Goal: Task Accomplishment & Management: Manage account settings

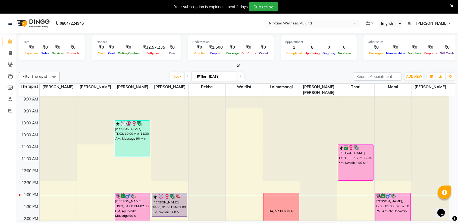
click at [323, 25] on input "text" at bounding box center [307, 23] width 79 height 5
click at [290, 67] on div at bounding box center [237, 66] width 436 height 6
click at [447, 23] on span "[PERSON_NAME]" at bounding box center [431, 24] width 31 height 6
click at [382, 67] on div at bounding box center [237, 66] width 436 height 6
click at [9, 55] on icon at bounding box center [10, 53] width 3 height 4
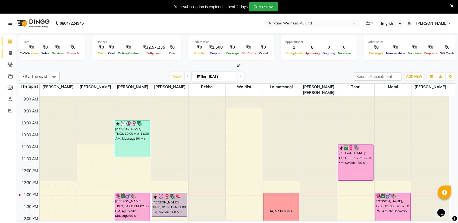
select select "service"
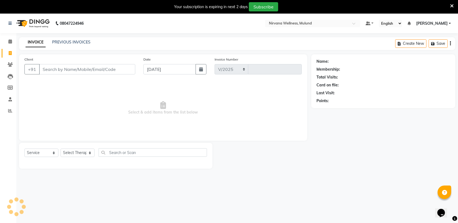
select select "4890"
type input "1836"
click at [9, 43] on icon at bounding box center [10, 41] width 4 height 4
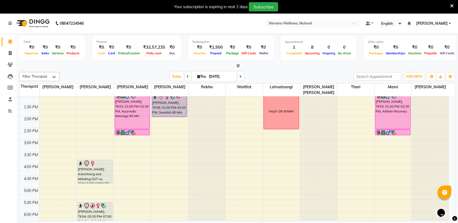
scroll to position [102, 0]
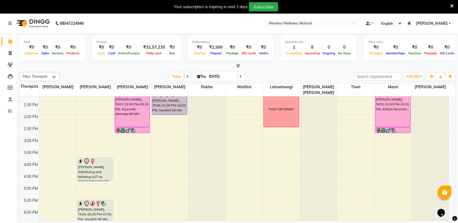
click at [178, 111] on div "[PERSON_NAME], TK06, 01:00 PM-02:00 PM, Swedish 60 Min" at bounding box center [169, 102] width 35 height 23
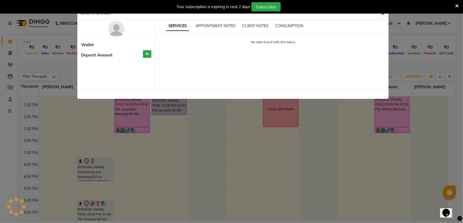
select select "8"
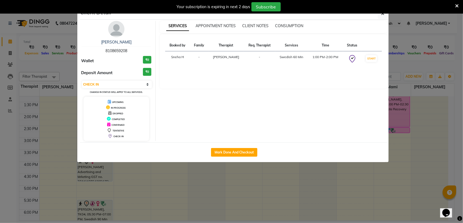
click at [397, 64] on ngb-modal-window "Client Detail [PERSON_NAME] 8108659208 Wallet ₹0 Deposit Amount ₹0 Select IN SE…" at bounding box center [231, 111] width 463 height 223
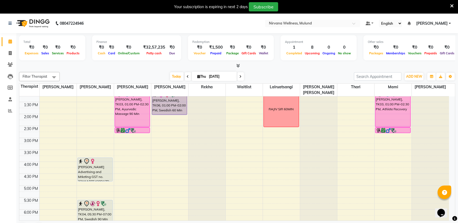
scroll to position [0, 0]
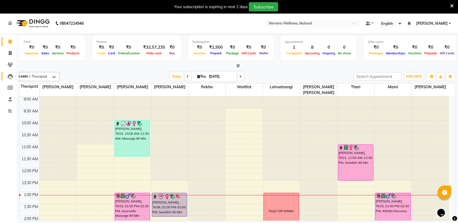
click at [14, 75] on span at bounding box center [9, 76] width 9 height 6
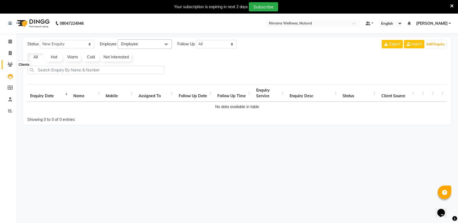
click at [11, 66] on icon at bounding box center [10, 64] width 5 height 4
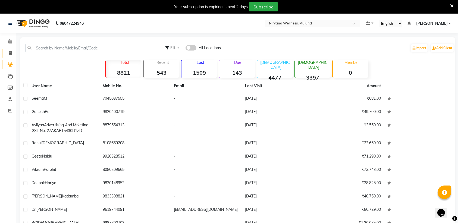
click at [10, 57] on link "Invoice" at bounding box center [8, 53] width 13 height 9
select select "service"
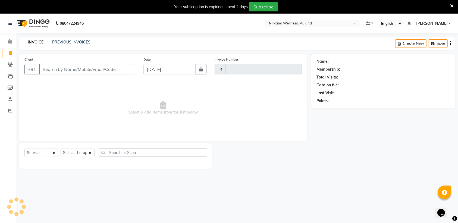
select select "4890"
type input "1836"
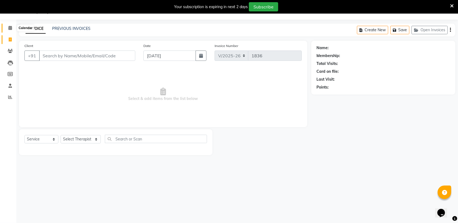
click at [6, 27] on span at bounding box center [9, 28] width 9 height 6
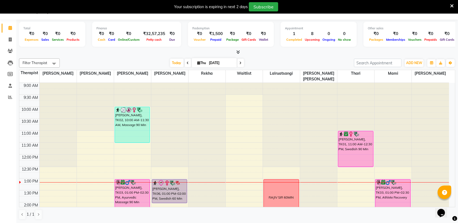
click at [237, 66] on span at bounding box center [240, 63] width 7 height 8
type input "[DATE]"
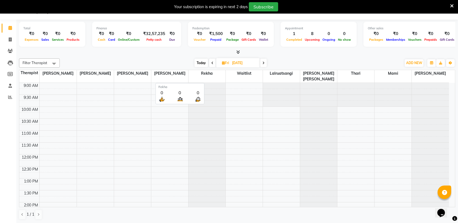
scroll to position [97, 0]
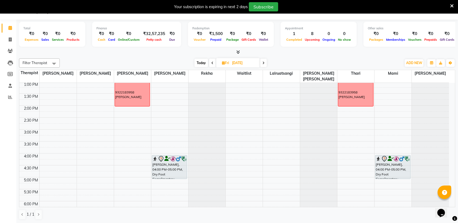
click at [153, 129] on div "9:00 AM 9:30 AM 10:00 AM 10:30 AM 11:00 AM 11:30 AM 12:00 PM 12:30 PM 1:00 PM 1…" at bounding box center [233, 141] width 429 height 310
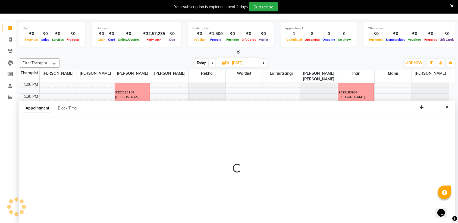
select select "35614"
select select "885"
select select "tentative"
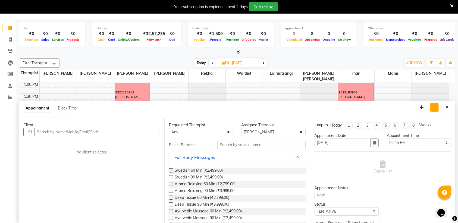
scroll to position [14, 0]
click at [437, 109] on button "button" at bounding box center [434, 107] width 8 height 8
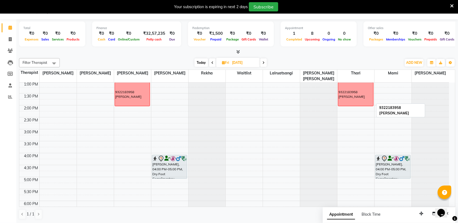
click at [348, 93] on div "9322183958 [PERSON_NAME]" at bounding box center [355, 95] width 34 height 10
click at [432, 63] on icon "button" at bounding box center [431, 62] width 3 height 3
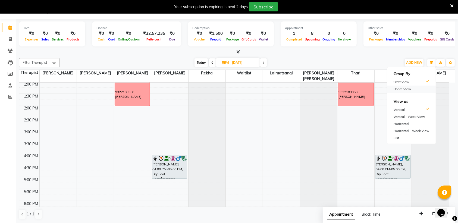
click at [403, 89] on div "Room View" at bounding box center [411, 88] width 49 height 7
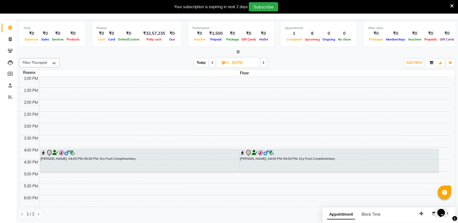
click at [432, 62] on icon "button" at bounding box center [431, 62] width 3 height 3
click at [400, 83] on div "Staff View" at bounding box center [411, 81] width 49 height 7
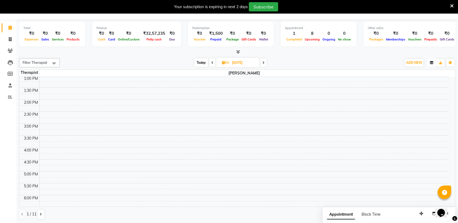
click at [430, 64] on icon "button" at bounding box center [431, 62] width 3 height 3
click at [403, 123] on div "Horizontal" at bounding box center [411, 123] width 49 height 7
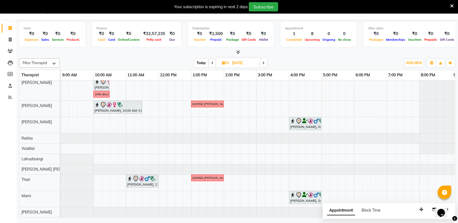
scroll to position [0, 0]
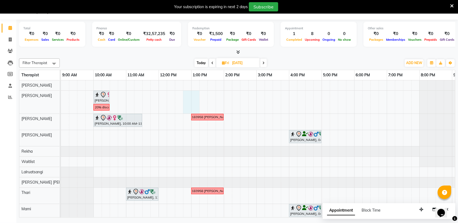
drag, startPoint x: 195, startPoint y: 96, endPoint x: 188, endPoint y: 97, distance: 6.8
click at [185, 96] on div "[PERSON_NAME], 10:00 AM-10:30 AM, Head Neck And Shoulder Massage 30 Min give 20…" at bounding box center [272, 155] width 423 height 150
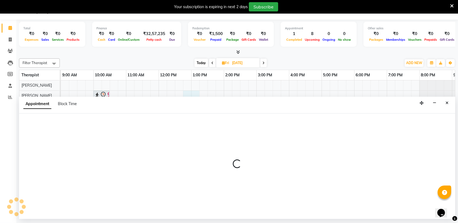
select select "29685"
select select "tentative"
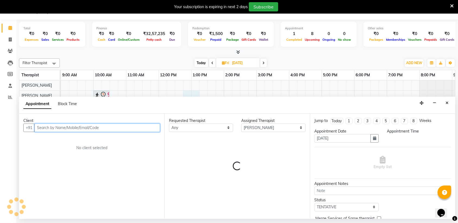
select select "765"
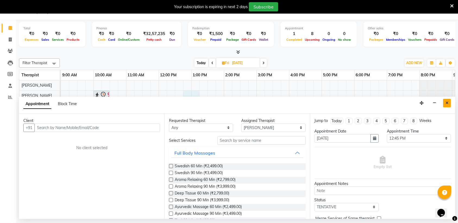
click at [447, 102] on icon "Close" at bounding box center [446, 103] width 3 height 4
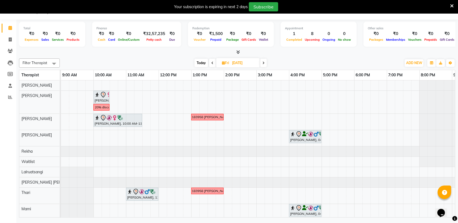
scroll to position [20, 0]
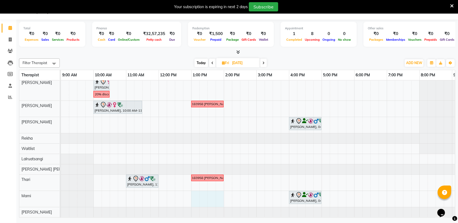
drag, startPoint x: 196, startPoint y: 190, endPoint x: 219, endPoint y: 192, distance: 22.9
click at [219, 192] on div "[PERSON_NAME], 10:00 AM-10:30 AM, Head Neck And Shoulder Massage 30 Min give 20…" at bounding box center [272, 142] width 423 height 150
select select "69865"
select select "tentative"
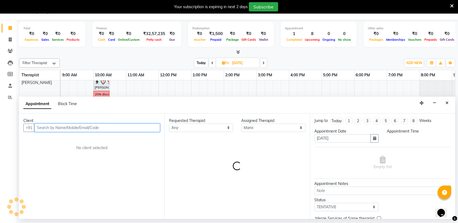
select select "780"
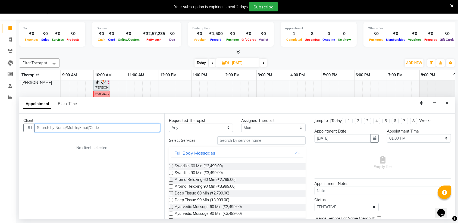
click at [118, 125] on input "text" at bounding box center [96, 127] width 125 height 8
drag, startPoint x: 71, startPoint y: 125, endPoint x: 30, endPoint y: 125, distance: 41.5
click at [30, 125] on div "[PHONE_NUMBER] Add Client" at bounding box center [91, 127] width 137 height 8
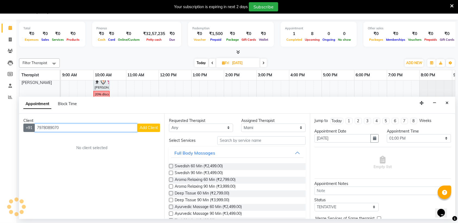
type input "7978089070"
drag, startPoint x: 30, startPoint y: 125, endPoint x: 66, endPoint y: 128, distance: 36.2
click at [66, 128] on input "7978089070" at bounding box center [85, 127] width 103 height 8
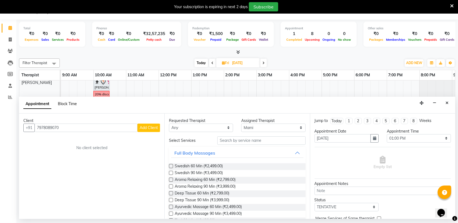
click at [71, 102] on span "Block Time" at bounding box center [67, 103] width 19 height 5
select select "69865"
select select "780"
select select "840"
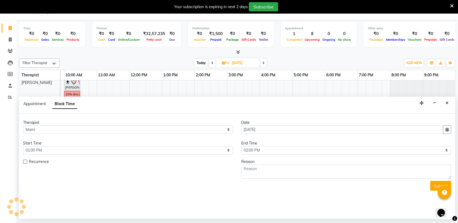
scroll to position [20, 29]
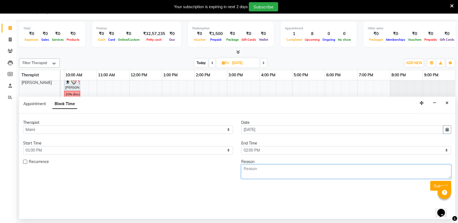
click at [301, 170] on textarea at bounding box center [346, 171] width 210 height 14
paste textarea "7978089070"
type textarea "7978089070 [PERSON_NAME] VOUCHER"
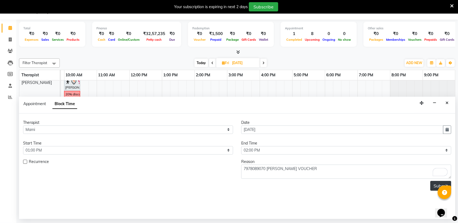
click at [433, 183] on button "Submit" at bounding box center [440, 186] width 21 height 10
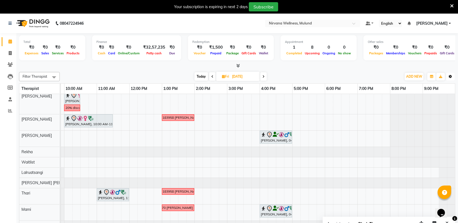
click at [448, 75] on icon "button" at bounding box center [449, 76] width 3 height 3
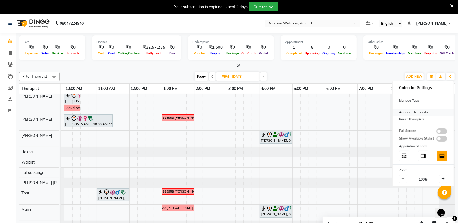
click at [417, 110] on div "Arrange Therapists" at bounding box center [422, 112] width 61 height 7
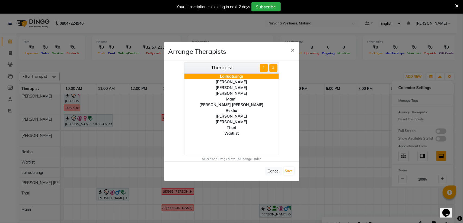
click at [233, 80] on div "[PERSON_NAME]" at bounding box center [232, 82] width 94 height 6
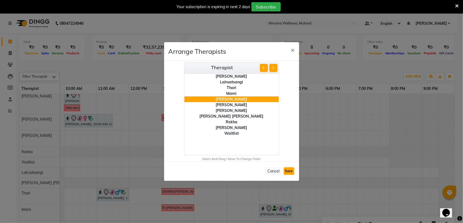
click at [285, 171] on button "Save" at bounding box center [289, 171] width 11 height 8
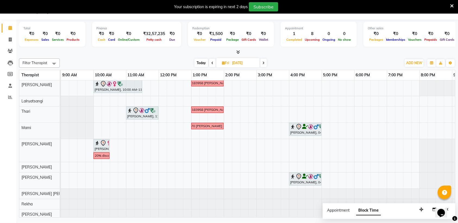
scroll to position [0, 0]
click at [41, 62] on span "Filter Therapist" at bounding box center [35, 63] width 25 height 4
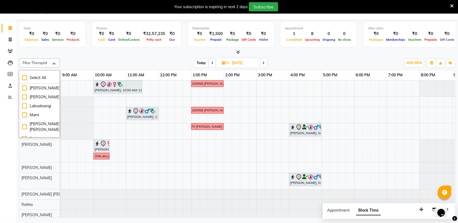
click at [103, 61] on div "[DATE] [DATE]" at bounding box center [230, 63] width 336 height 8
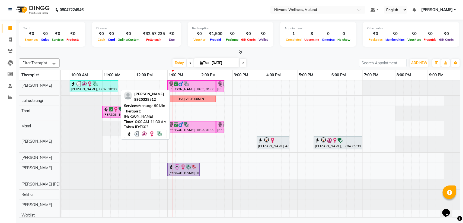
click at [94, 87] on div "[PERSON_NAME], TK02, 10:00 AM-11:30 AM, Massage 90 Min" at bounding box center [93, 86] width 47 height 10
select select "3"
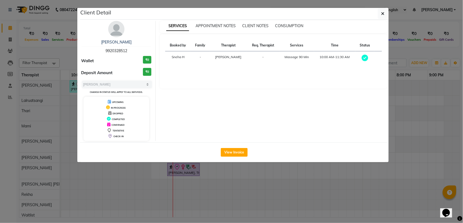
click at [58, 46] on ngb-modal-window "Client Detail Geeta Naidu 9920328512 Wallet ₹0 Deposit Amount ₹0 Select MARK DO…" at bounding box center [231, 111] width 463 height 223
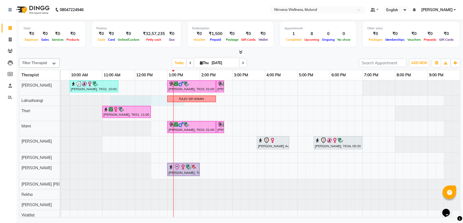
drag, startPoint x: 177, startPoint y: 103, endPoint x: 155, endPoint y: 110, distance: 23.2
click at [155, 110] on div "Geeta Naidu, TK02, 10:00 AM-11:30 AM, Massage 90 Min Ganesh Pai, TK03, 01:00 PM…" at bounding box center [248, 150] width 423 height 140
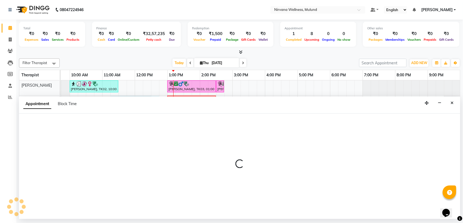
select select "48510"
select select "tentative"
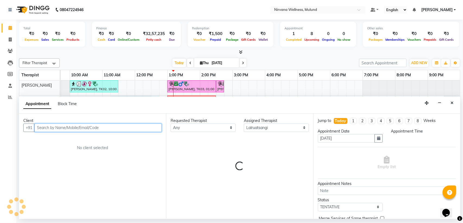
select select "675"
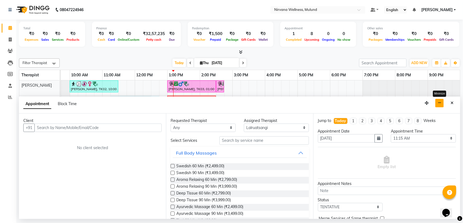
click at [441, 99] on button "button" at bounding box center [440, 103] width 8 height 8
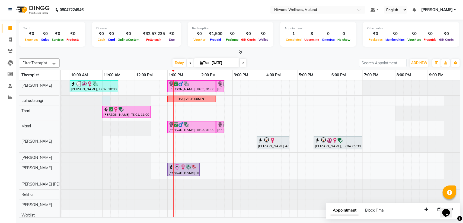
click at [37, 105] on div at bounding box center [37, 101] width 0 height 10
select select "48510"
select select "660"
select select "tentative"
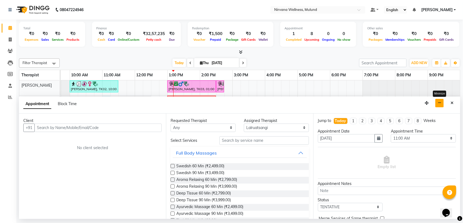
click at [443, 100] on button "button" at bounding box center [440, 103] width 8 height 8
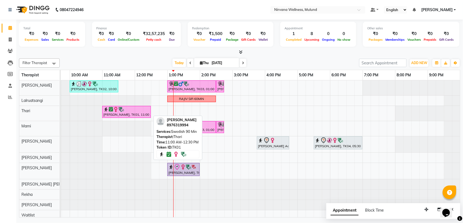
click at [147, 113] on div "[PERSON_NAME], TK01, 11:00 AM-12:30 PM, Swedish 90 Min" at bounding box center [126, 112] width 47 height 10
select select "6"
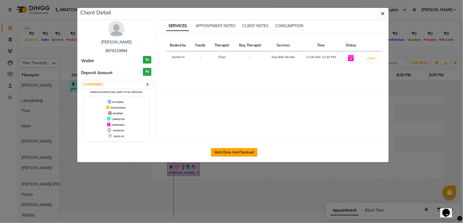
click at [235, 153] on button "Mark Done And Checkout" at bounding box center [234, 152] width 46 height 9
select select "service"
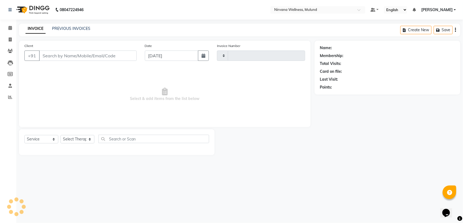
type input "1836"
select select "4890"
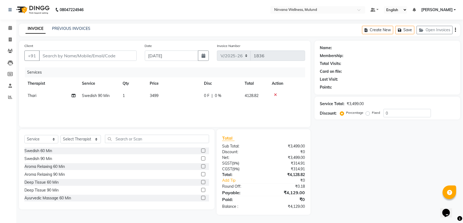
type input "8976319994"
select select "69864"
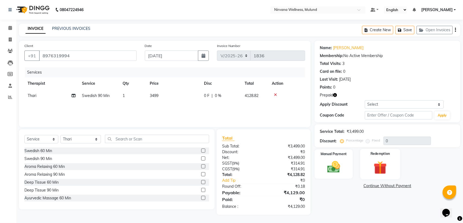
click at [382, 163] on img at bounding box center [380, 167] width 21 height 17
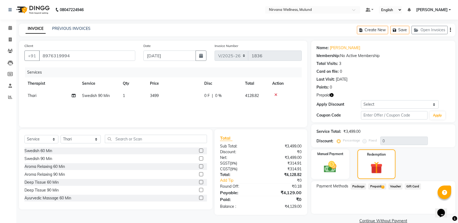
click at [382, 185] on span "1" at bounding box center [382, 186] width 3 height 3
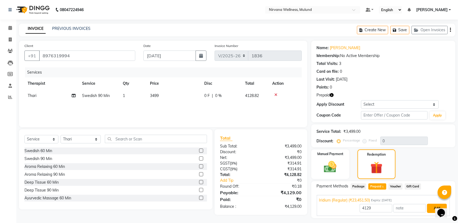
click at [430, 208] on button "Add" at bounding box center [437, 208] width 20 height 9
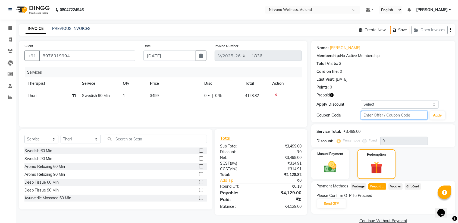
click at [377, 116] on input "text" at bounding box center [394, 115] width 66 height 8
type input "D50%"
click at [437, 118] on button "Apply" at bounding box center [436, 115] width 15 height 8
type input "50"
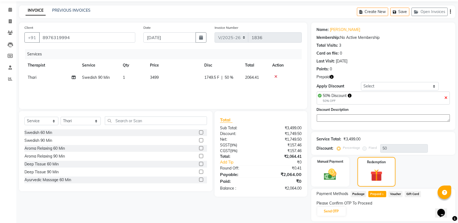
scroll to position [36, 0]
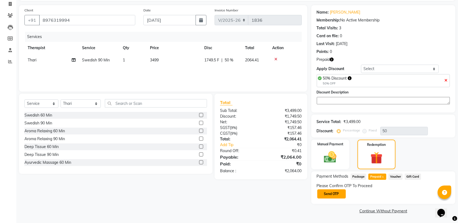
click at [334, 193] on button "Send OTP" at bounding box center [331, 193] width 28 height 9
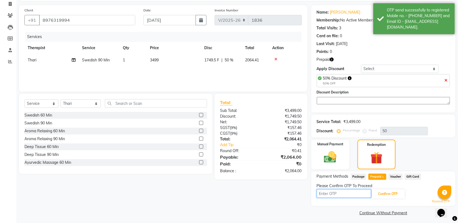
click at [332, 193] on input "text" at bounding box center [343, 193] width 54 height 8
click at [290, 195] on div "Client +91 8976319994 Date 04-09-2025 Invoice Number V/2025 V/2025-26 1836 Serv…" at bounding box center [163, 111] width 296 height 212
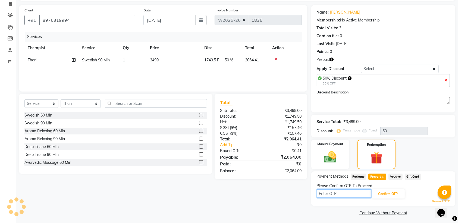
click at [337, 194] on input "text" at bounding box center [343, 193] width 54 height 8
click at [329, 194] on input "text" at bounding box center [343, 193] width 54 height 8
type input "5199"
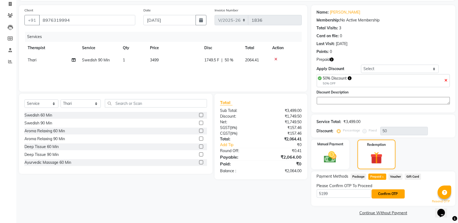
click at [379, 193] on button "Confirm OTP" at bounding box center [387, 193] width 33 height 9
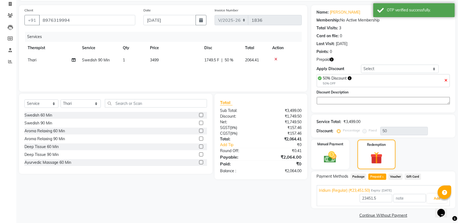
scroll to position [40, 0]
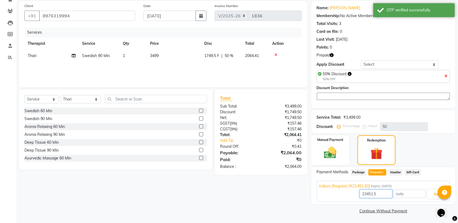
drag, startPoint x: 385, startPoint y: 195, endPoint x: 310, endPoint y: 201, distance: 74.9
click at [310, 201] on div "Client +91 8976319994 Date 04-09-2025 Invoice Number V/2025 V/2025-26 1836 Serv…" at bounding box center [237, 108] width 444 height 214
click at [364, 194] on input "number" at bounding box center [375, 193] width 33 height 8
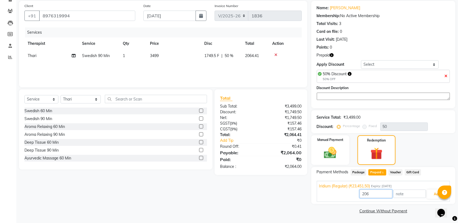
type input "2064"
click at [429, 196] on button "Add" at bounding box center [437, 193] width 20 height 9
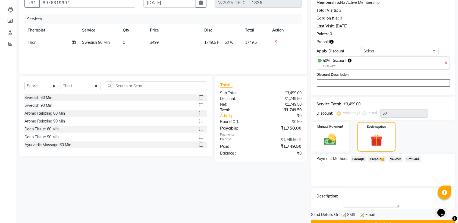
scroll to position [66, 0]
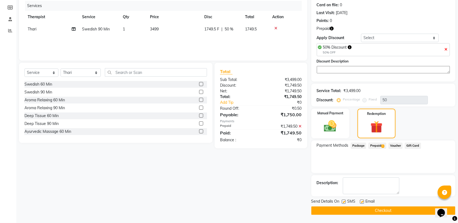
click at [357, 208] on button "Checkout" at bounding box center [383, 210] width 144 height 8
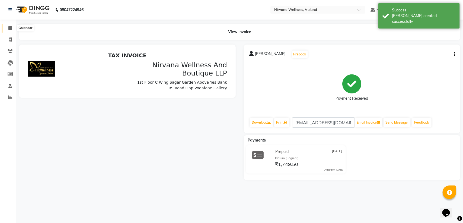
click at [9, 29] on icon at bounding box center [10, 28] width 4 height 4
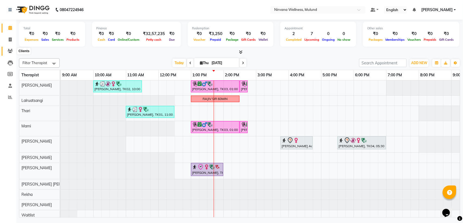
click at [7, 50] on span at bounding box center [9, 51] width 9 height 6
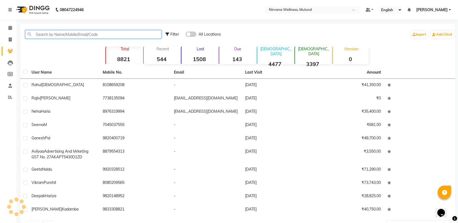
click at [124, 37] on input "text" at bounding box center [93, 34] width 136 height 8
paste input "9769733003"
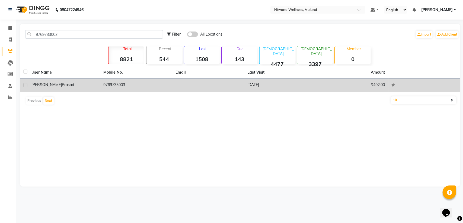
click at [115, 91] on td "9769733003" at bounding box center [136, 85] width 72 height 13
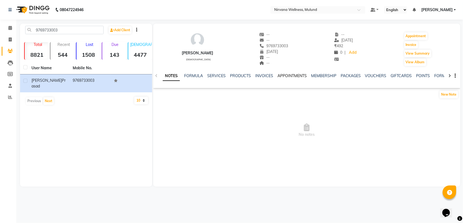
click at [302, 77] on link "APPOINTMENTS" at bounding box center [292, 75] width 29 height 5
click at [319, 75] on ul "NOTES FORMULA SERVICES PRODUCTS INVOICES APPOINTMENTS MEMBERSHIP PACKAGES VOUCH…" at bounding box center [317, 76] width 345 height 6
click at [313, 75] on link "MEMBERSHIP" at bounding box center [306, 75] width 25 height 5
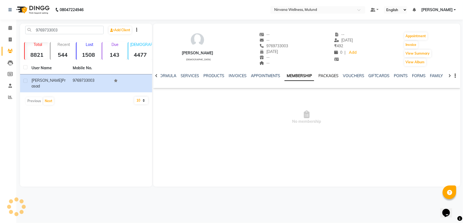
click at [327, 74] on link "PACKAGES" at bounding box center [329, 75] width 20 height 5
click at [339, 75] on link "VOUCHERS" at bounding box center [349, 75] width 21 height 5
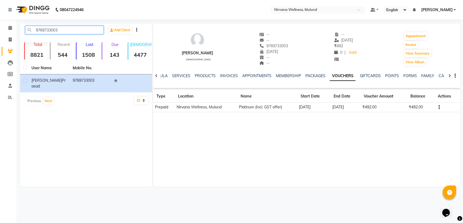
drag, startPoint x: 66, startPoint y: 28, endPoint x: 0, endPoint y: 32, distance: 66.1
click at [0, 32] on app-home "08047224946 Select Location × Nirvana Wellness, Mulund Default Panel My Panel E…" at bounding box center [231, 97] width 463 height 195
paste input "7045009462"
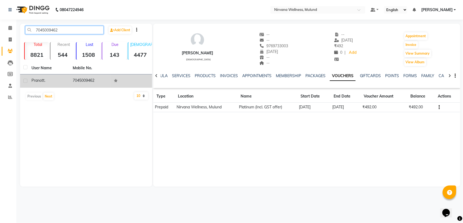
type input "7045009462"
click at [82, 79] on td "7045009462" at bounding box center [89, 80] width 41 height 13
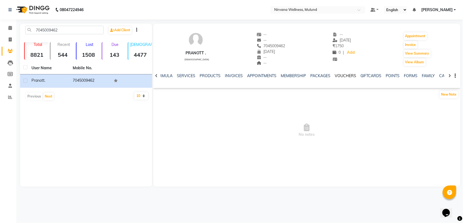
click at [337, 75] on link "VOUCHERS" at bounding box center [345, 75] width 21 height 5
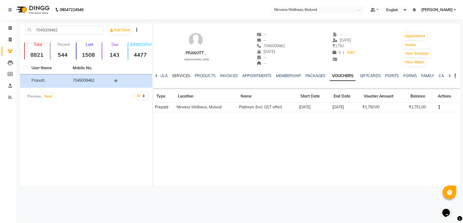
click at [172, 76] on link "SERVICES" at bounding box center [181, 75] width 18 height 5
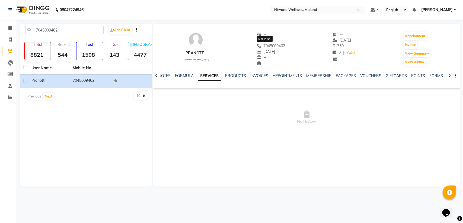
click at [268, 46] on span "7045009462" at bounding box center [271, 45] width 29 height 5
copy span "7045009462"
